Goal: Task Accomplishment & Management: Complete application form

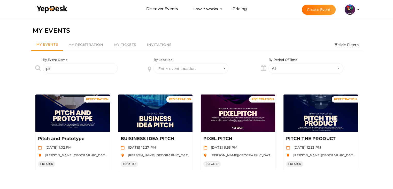
click at [195, 81] on div "REGISTRATION Manage Event Pitch and Prototype [DATE] 1:02 PM [PERSON_NAME][GEOG…" at bounding box center [196, 127] width 331 height 93
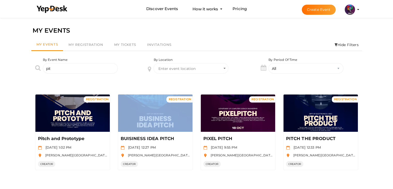
click at [195, 81] on div "REGISTRATION Manage Event Pitch and Prototype [DATE] 1:02 PM [PERSON_NAME][GEOG…" at bounding box center [196, 127] width 331 height 93
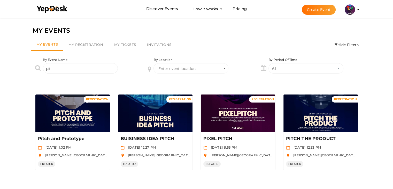
scroll to position [17, 0]
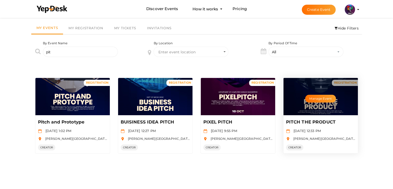
drag, startPoint x: 378, startPoint y: 126, endPoint x: 302, endPoint y: 150, distance: 79.3
click at [302, 150] on div "MY EVENTS My Events My Registration My Tickets Invitations Hide Filters By Even…" at bounding box center [196, 94] width 393 height 189
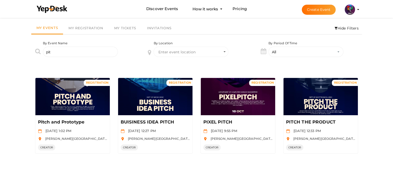
click at [204, 63] on div "By Location Enter event location" at bounding box center [196, 53] width 113 height 24
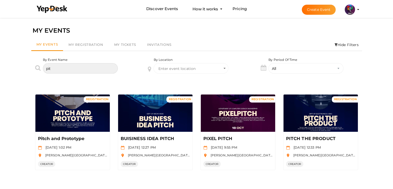
click at [103, 67] on input "pit" at bounding box center [80, 68] width 75 height 10
type input "p"
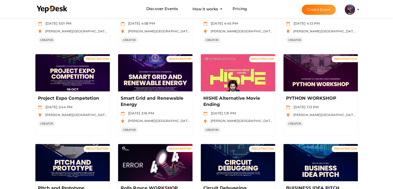
scroll to position [269, 0]
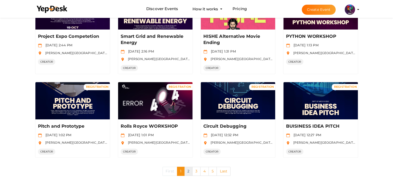
click at [188, 172] on link "2" at bounding box center [188, 171] width 8 height 9
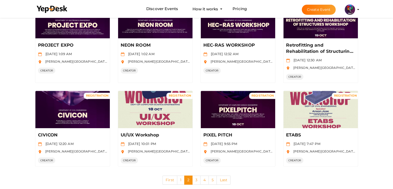
scroll to position [275, 0]
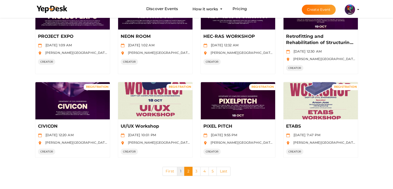
click at [180, 171] on link "1" at bounding box center [180, 171] width 7 height 9
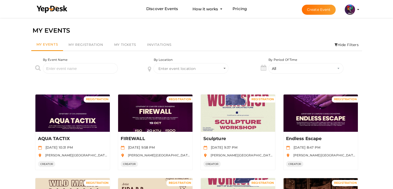
click at [195, 80] on div "By Location Enter event location" at bounding box center [196, 69] width 113 height 24
click at [194, 81] on div "By Location Enter event location" at bounding box center [196, 69] width 113 height 24
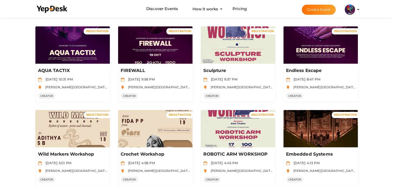
scroll to position [67, 0]
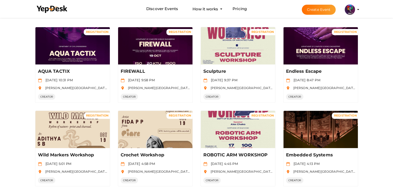
click at [15, 50] on div "MY EVENTS My Events My Registration My Tickets Invitations Hide Filters By Even…" at bounding box center [196, 170] width 393 height 442
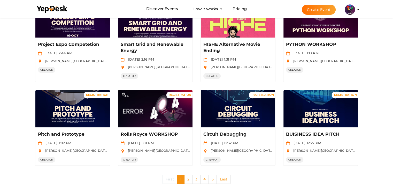
scroll to position [269, 0]
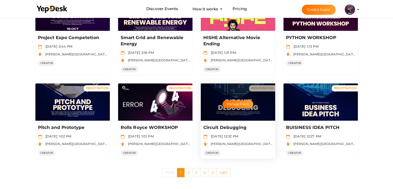
scroll to position [0, 0]
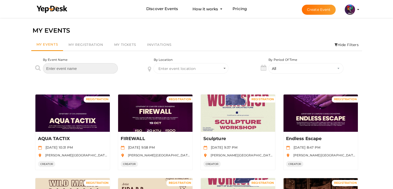
click at [108, 67] on input "text" at bounding box center [80, 68] width 75 height 10
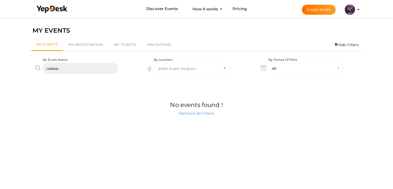
type input "cadwar"
click at [319, 11] on button "Create Event" at bounding box center [319, 10] width 34 height 10
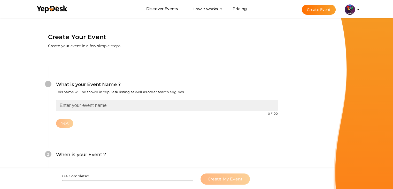
click at [119, 104] on input "text" at bounding box center [167, 106] width 222 height 12
type input "CAD WAR"
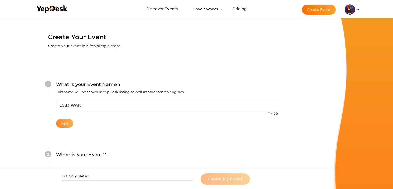
click at [66, 124] on button "Next" at bounding box center [64, 123] width 17 height 9
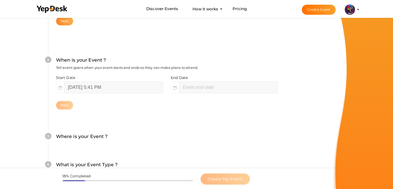
scroll to position [106, 0]
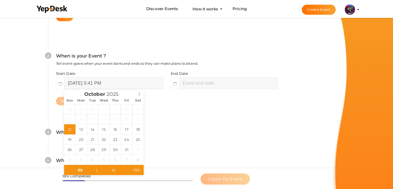
click at [97, 83] on input "[DATE] 5:41 PM" at bounding box center [113, 83] width 99 height 12
type input "[DATE] 5:41 PM"
type input "07"
type input "41"
type input "[DATE] 7:41 PM"
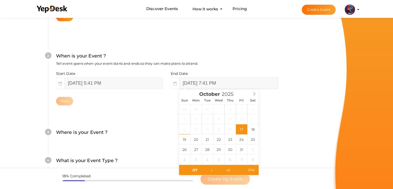
click at [200, 87] on input "[DATE] 7:41 PM" at bounding box center [228, 83] width 99 height 12
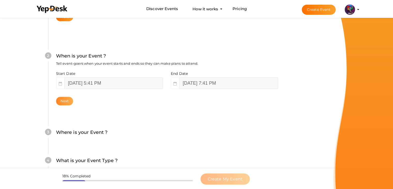
click at [72, 100] on button "Next" at bounding box center [64, 101] width 17 height 9
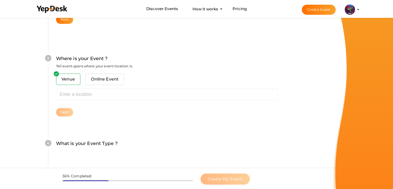
scroll to position [190, 0]
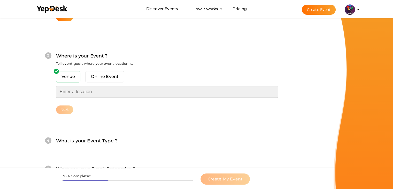
click at [95, 90] on input "text" at bounding box center [167, 92] width 222 height 12
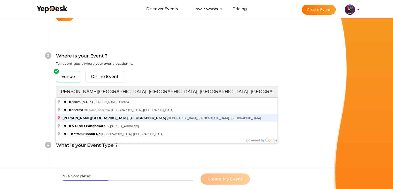
type input "[PERSON_NAME][GEOGRAPHIC_DATA], [GEOGRAPHIC_DATA], [GEOGRAPHIC_DATA], [GEOGRAPH…"
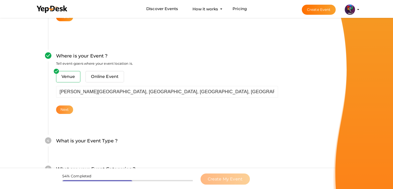
click at [69, 110] on button "Next" at bounding box center [64, 109] width 17 height 9
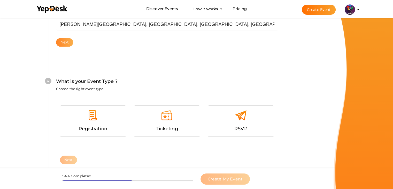
scroll to position [283, 0]
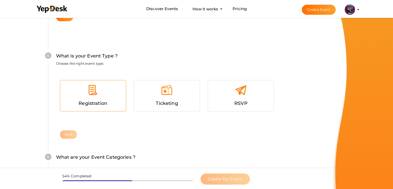
click at [90, 102] on span "Registration" at bounding box center [93, 103] width 29 height 6
click at [68, 132] on button "Next" at bounding box center [68, 134] width 17 height 9
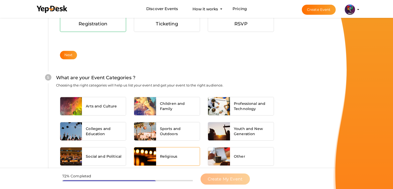
scroll to position [391, 0]
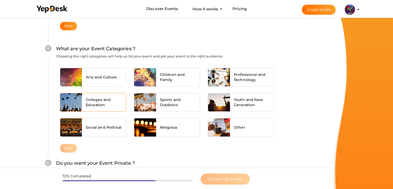
click at [81, 93] on div at bounding box center [71, 102] width 22 height 18
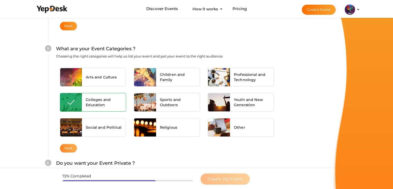
click at [72, 144] on button "Next" at bounding box center [68, 148] width 17 height 9
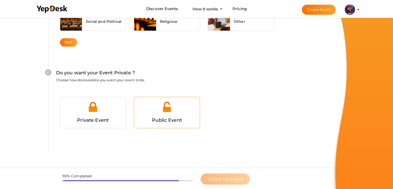
scroll to position [505, 0]
click at [158, 115] on div at bounding box center [167, 109] width 58 height 16
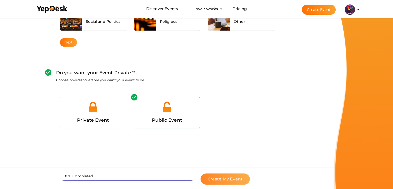
click at [235, 180] on span "Create My Event" at bounding box center [225, 178] width 35 height 5
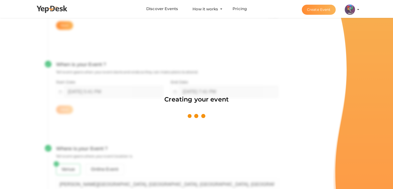
scroll to position [78, 0]
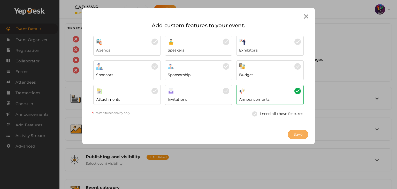
click at [303, 133] on button "Save" at bounding box center [298, 134] width 21 height 9
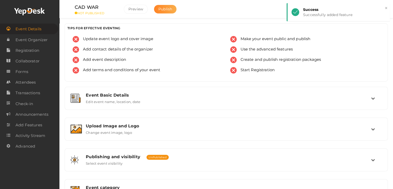
click at [170, 13] on button "Publish" at bounding box center [165, 9] width 22 height 9
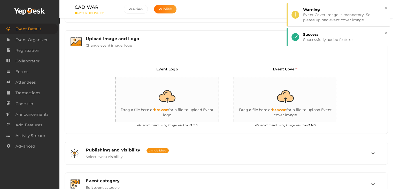
click at [169, 119] on input "file" at bounding box center [167, 99] width 103 height 45
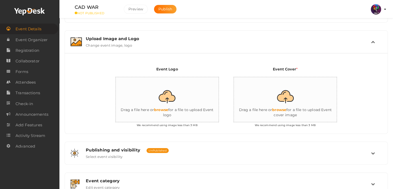
type input "C:\fakepath\logo yepdesk.png"
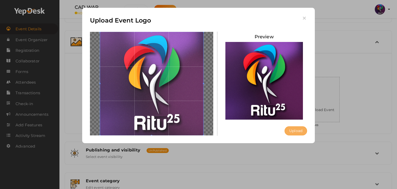
click at [291, 129] on button "Upload" at bounding box center [296, 130] width 22 height 9
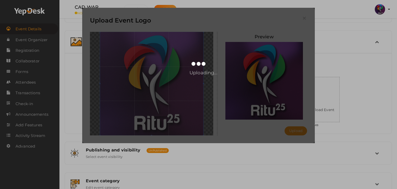
click at [302, 95] on div "Uploading..." at bounding box center [198, 75] width 233 height 135
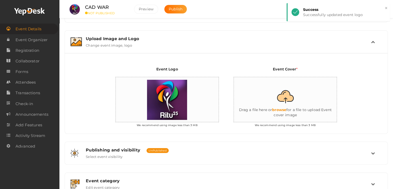
click at [304, 101] on input "file" at bounding box center [285, 99] width 103 height 45
type input "C:\fakepath\IMG-20251012-WA0135.jpg"
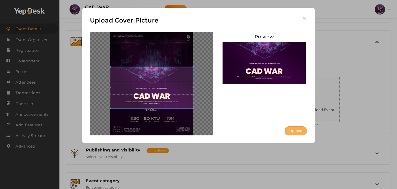
click at [293, 127] on button "Upload" at bounding box center [296, 130] width 22 height 9
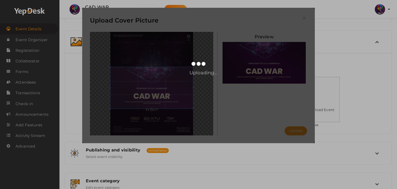
click at [209, 21] on div "Uploading..." at bounding box center [198, 75] width 233 height 135
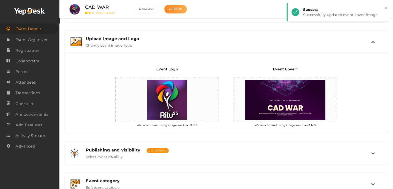
click at [179, 9] on span "Publish" at bounding box center [176, 9] width 14 height 5
click at [33, 50] on span "Registration" at bounding box center [28, 50] width 24 height 10
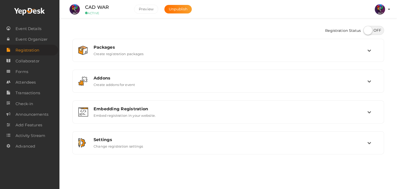
click at [373, 35] on div at bounding box center [372, 31] width 23 height 10
click at [375, 32] on label at bounding box center [374, 30] width 21 height 9
click at [367, 30] on input "checkbox" at bounding box center [365, 28] width 3 height 3
checkbox input "true"
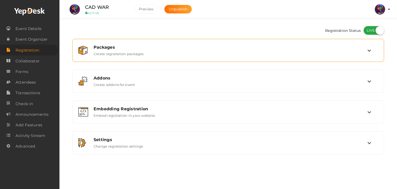
click at [296, 55] on div "Packages Create registration packages" at bounding box center [229, 50] width 278 height 11
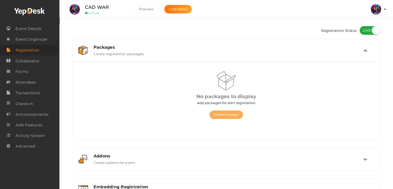
click at [217, 111] on button "Create Package" at bounding box center [227, 114] width 34 height 8
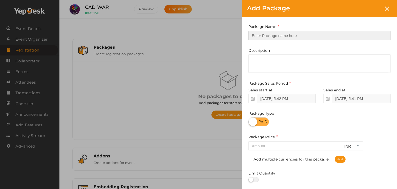
click at [272, 35] on input "text" at bounding box center [319, 35] width 142 height 9
type input "Registration"
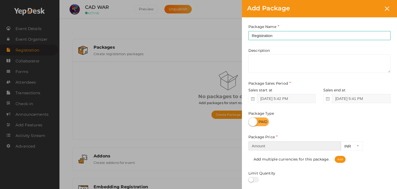
click at [272, 148] on input "number" at bounding box center [294, 145] width 93 height 9
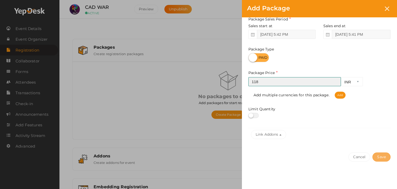
type input "118"
click at [385, 158] on button "Save" at bounding box center [382, 156] width 18 height 9
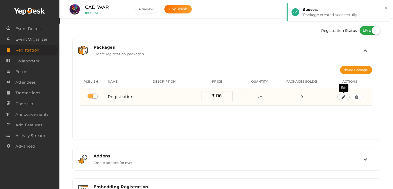
click at [344, 96] on icon "button" at bounding box center [344, 96] width 4 height 3
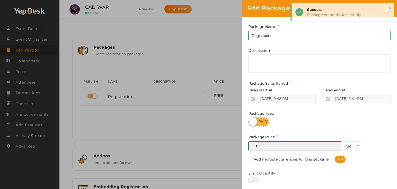
click at [336, 144] on input "118" at bounding box center [294, 145] width 93 height 9
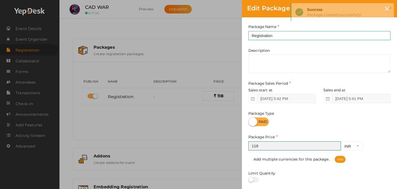
click at [336, 144] on input "118" at bounding box center [294, 145] width 93 height 9
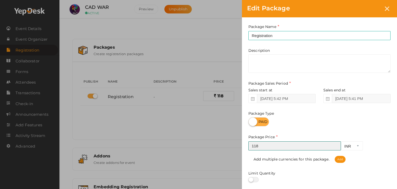
click at [336, 144] on input "118" at bounding box center [294, 145] width 93 height 9
click at [335, 144] on input "119" at bounding box center [294, 145] width 93 height 9
click at [335, 144] on input "120" at bounding box center [294, 145] width 93 height 9
click at [335, 144] on input "121" at bounding box center [294, 145] width 93 height 9
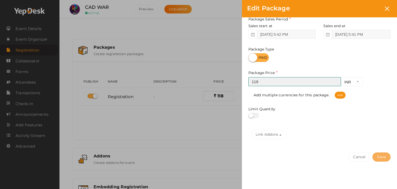
type input "119"
click at [381, 159] on button "Save" at bounding box center [382, 156] width 18 height 9
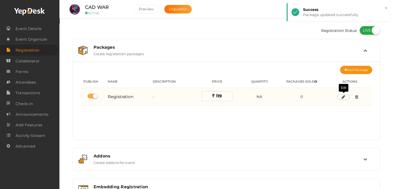
click at [344, 96] on icon "button" at bounding box center [344, 96] width 4 height 3
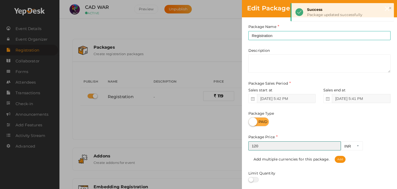
click at [336, 144] on input "120" at bounding box center [294, 145] width 93 height 9
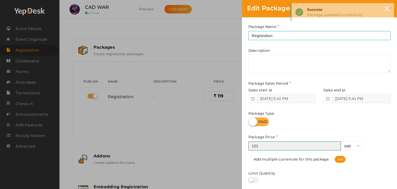
click at [336, 144] on input "121" at bounding box center [294, 145] width 93 height 9
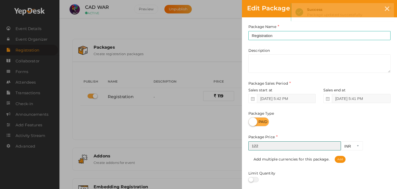
type input "122"
click at [336, 144] on input "122" at bounding box center [294, 145] width 93 height 9
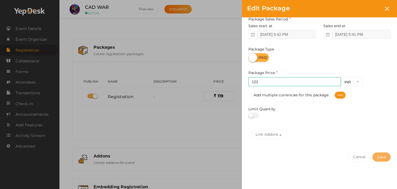
click at [378, 156] on button "Save" at bounding box center [382, 156] width 18 height 9
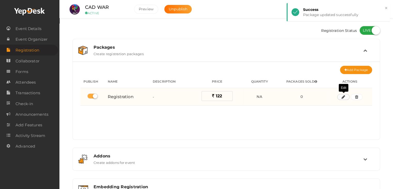
click at [343, 98] on icon "button" at bounding box center [344, 96] width 4 height 3
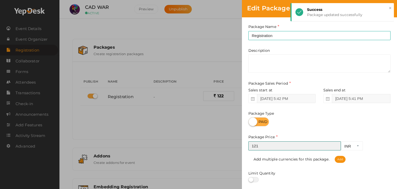
click at [336, 148] on input "121" at bounding box center [294, 145] width 93 height 9
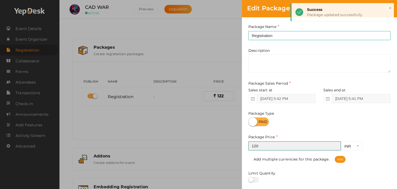
click at [336, 148] on input "120" at bounding box center [294, 145] width 93 height 9
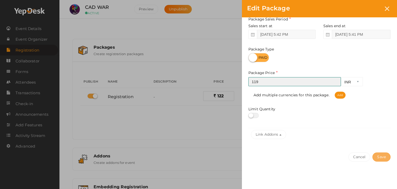
type input "119"
click at [383, 160] on button "Save" at bounding box center [382, 156] width 18 height 9
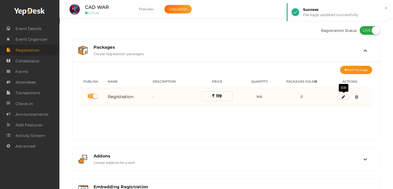
click at [343, 96] on icon "button" at bounding box center [344, 96] width 4 height 3
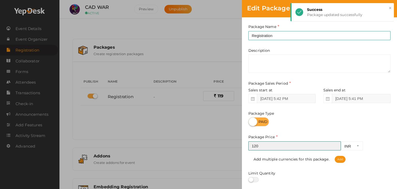
click at [336, 144] on input "120" at bounding box center [294, 145] width 93 height 9
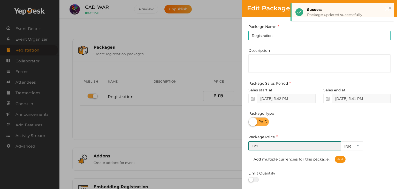
click at [336, 144] on input "121" at bounding box center [294, 145] width 93 height 9
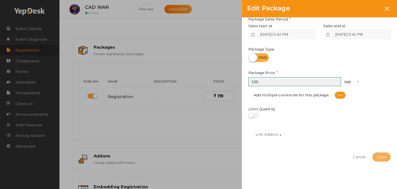
type input "120"
click at [377, 156] on button "Save" at bounding box center [382, 156] width 18 height 9
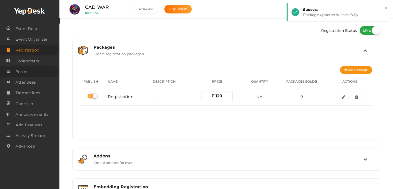
click at [22, 68] on span "Forms" at bounding box center [22, 71] width 13 height 10
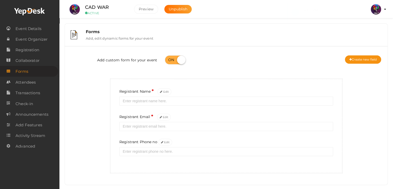
scroll to position [9, 0]
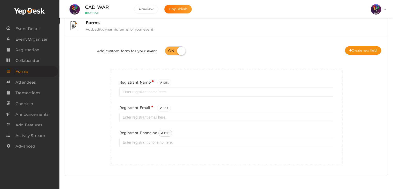
click at [165, 132] on button "Edit" at bounding box center [166, 133] width 14 height 7
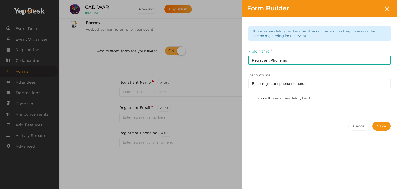
click at [254, 97] on label "Make this as a mandatory field." at bounding box center [281, 98] width 60 height 5
click at [246, 97] on input "Make this as a mandatory field." at bounding box center [246, 97] width 0 height 0
click at [380, 125] on button "Save" at bounding box center [382, 126] width 18 height 9
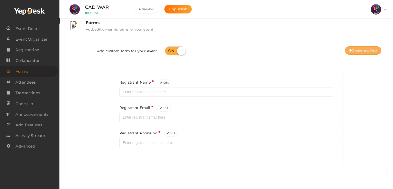
click at [361, 48] on button "Create new field" at bounding box center [363, 50] width 36 height 8
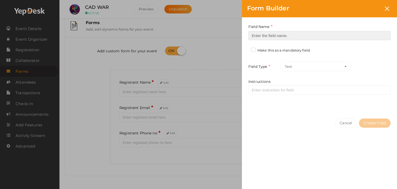
click at [270, 32] on input at bounding box center [319, 35] width 142 height 9
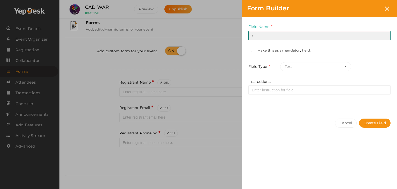
type input "Registrant College"
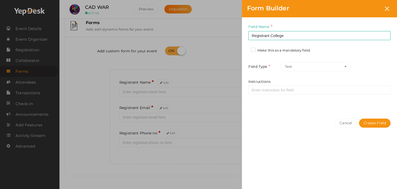
click at [254, 46] on div "Field Name Registrant College Required. Form field name already used. Make this…" at bounding box center [319, 65] width 155 height 96
click at [253, 50] on label "Make this as a mandatory field." at bounding box center [281, 50] width 60 height 5
click at [246, 49] on input "Make this as a mandatory field." at bounding box center [246, 49] width 0 height 0
click at [370, 123] on button "Create Field" at bounding box center [375, 122] width 32 height 9
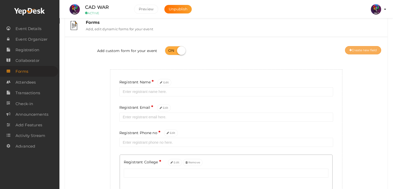
click at [368, 49] on button "Create new field" at bounding box center [363, 50] width 36 height 8
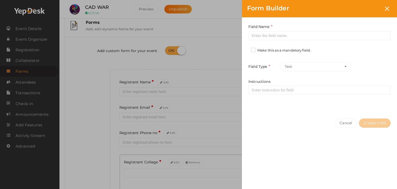
click at [299, 29] on div "Field Name Required. Form field name already used." at bounding box center [319, 32] width 142 height 16
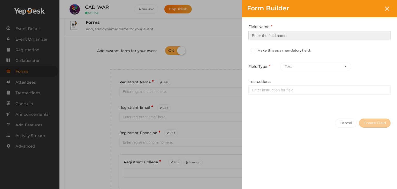
click at [299, 34] on input at bounding box center [319, 35] width 142 height 9
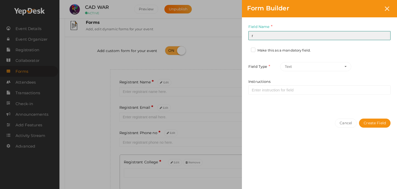
type input "Refferal ID"
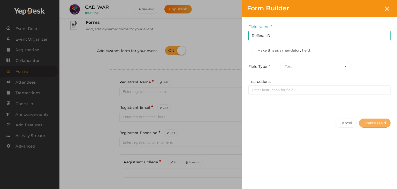
click at [370, 123] on button "Create Field" at bounding box center [375, 122] width 32 height 9
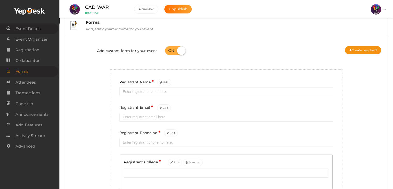
click at [22, 29] on span "Event Details" at bounding box center [29, 29] width 26 height 10
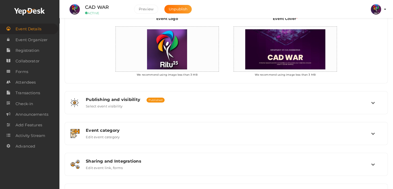
scroll to position [167, 0]
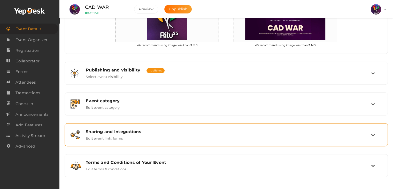
click at [210, 133] on div "Sharing and Integrations Edit event link, forms" at bounding box center [226, 134] width 289 height 11
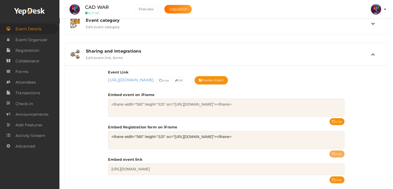
click at [339, 152] on button "copy" at bounding box center [337, 153] width 15 height 7
drag, startPoint x: 112, startPoint y: 5, endPoint x: 85, endPoint y: 6, distance: 27.7
click at [85, 6] on div "CAD WAR ACTIVE" at bounding box center [106, 9] width 52 height 11
